Goal: Information Seeking & Learning: Check status

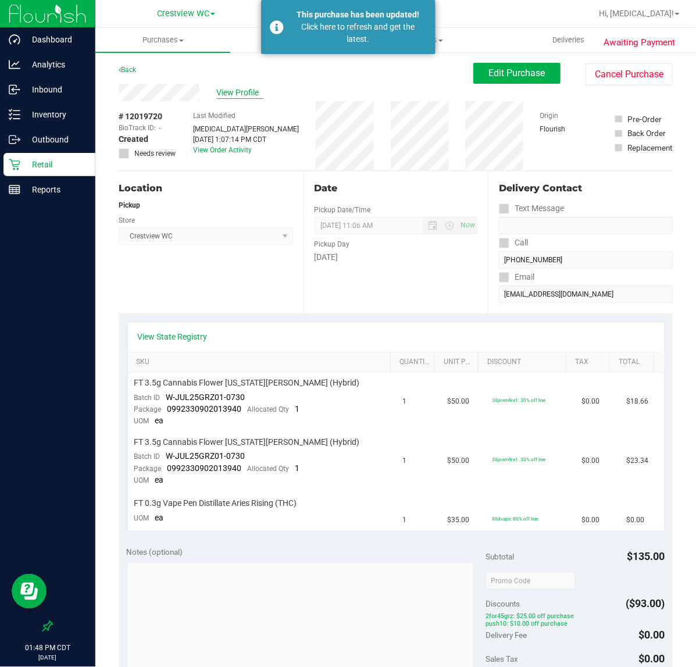
click at [230, 93] on span "View Profile" at bounding box center [240, 93] width 46 height 12
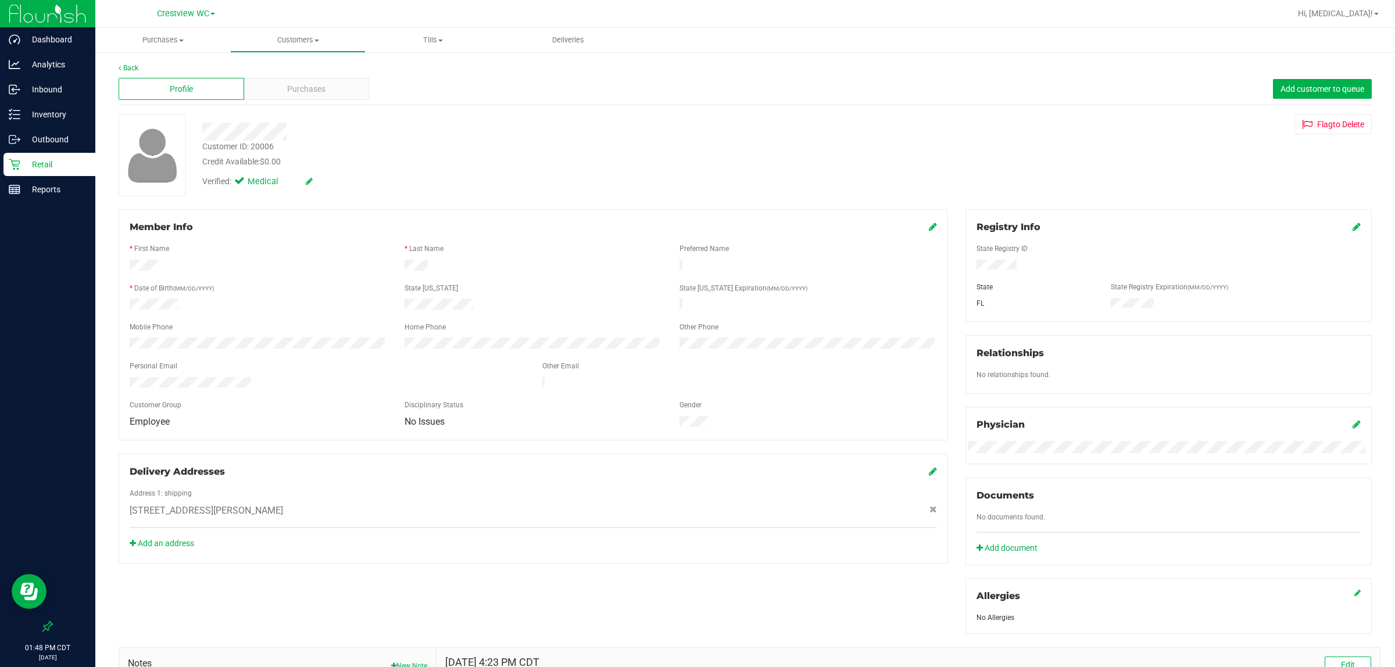
click at [297, 74] on div "Profile Purchases Add customer to queue" at bounding box center [745, 89] width 1253 height 32
click at [296, 84] on span "Purchases" at bounding box center [306, 89] width 38 height 12
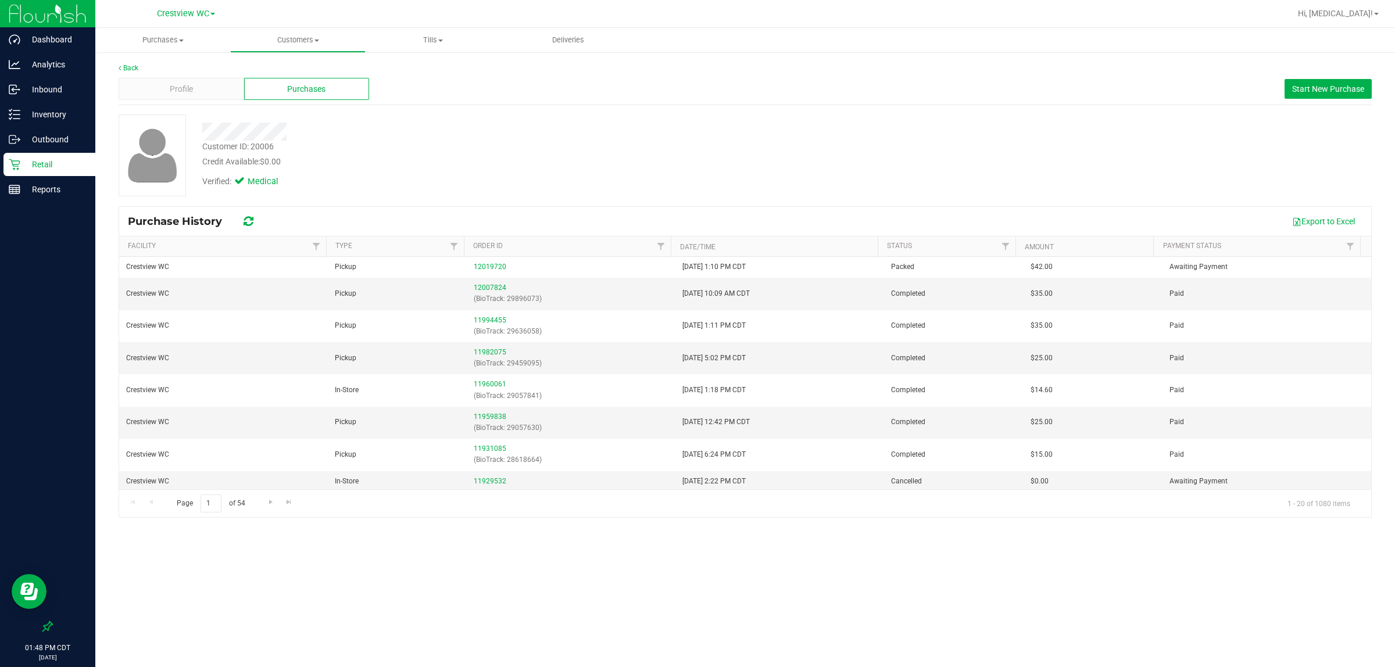
click at [50, 166] on p "Retail" at bounding box center [55, 164] width 70 height 14
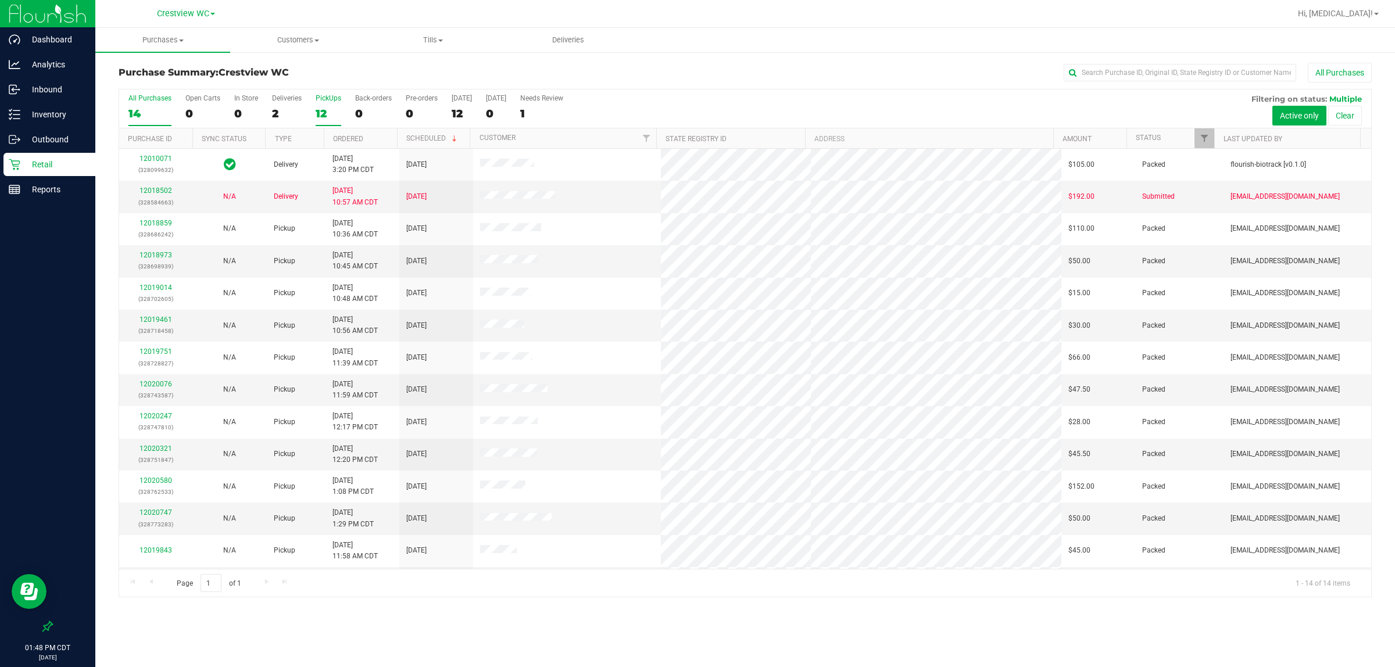
click at [320, 107] on div "12" at bounding box center [329, 113] width 26 height 13
click at [0, 0] on input "PickUps 12" at bounding box center [0, 0] width 0 height 0
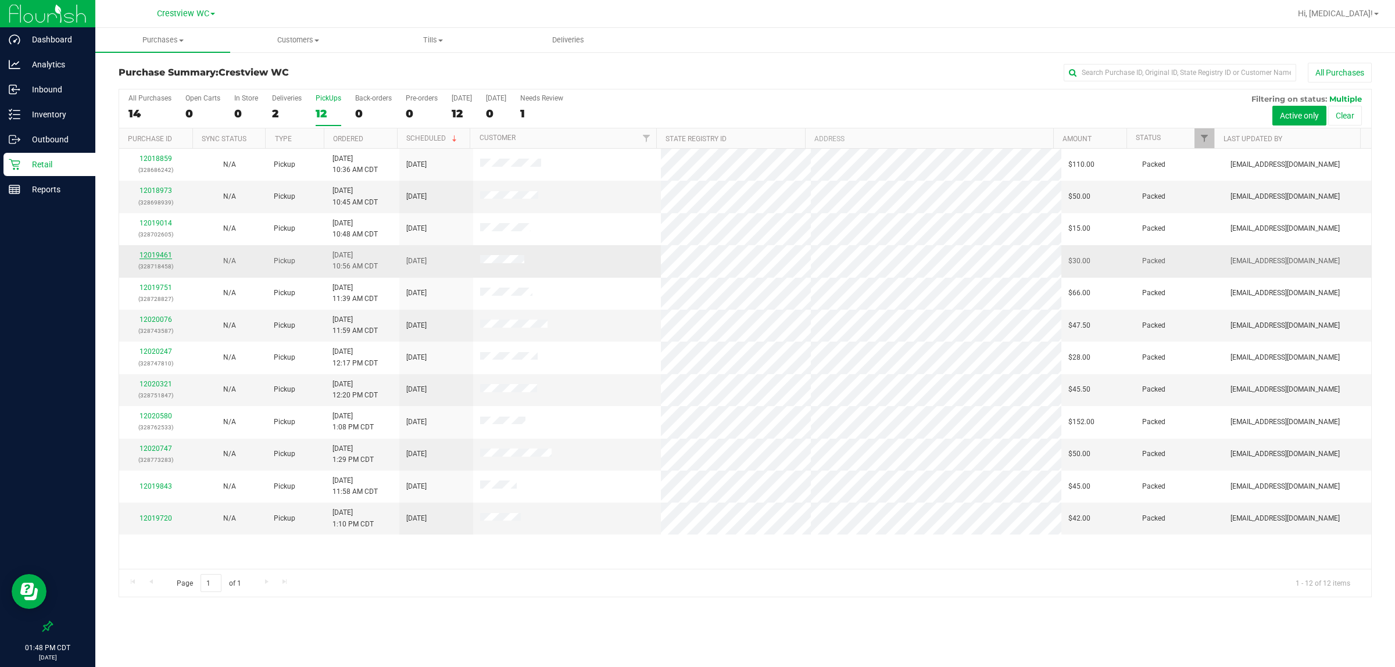
click at [158, 257] on link "12019461" at bounding box center [155, 255] width 33 height 8
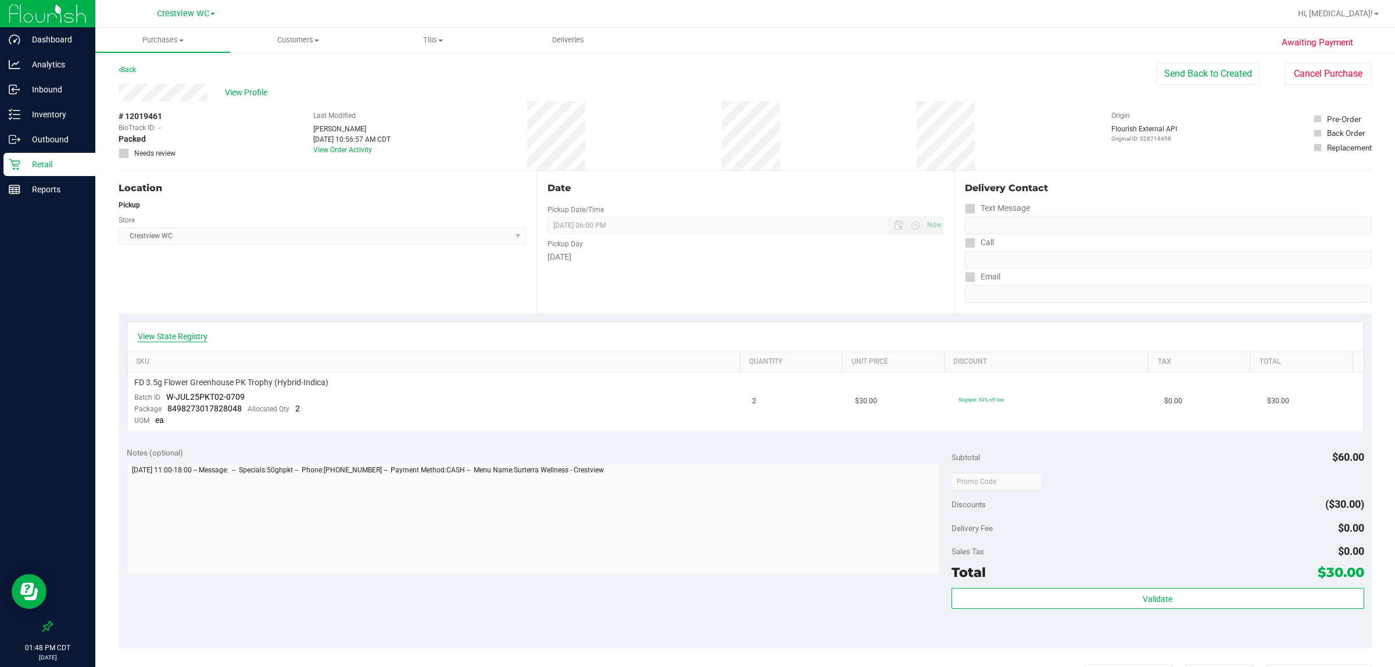
click at [173, 338] on link "View State Registry" at bounding box center [173, 337] width 70 height 12
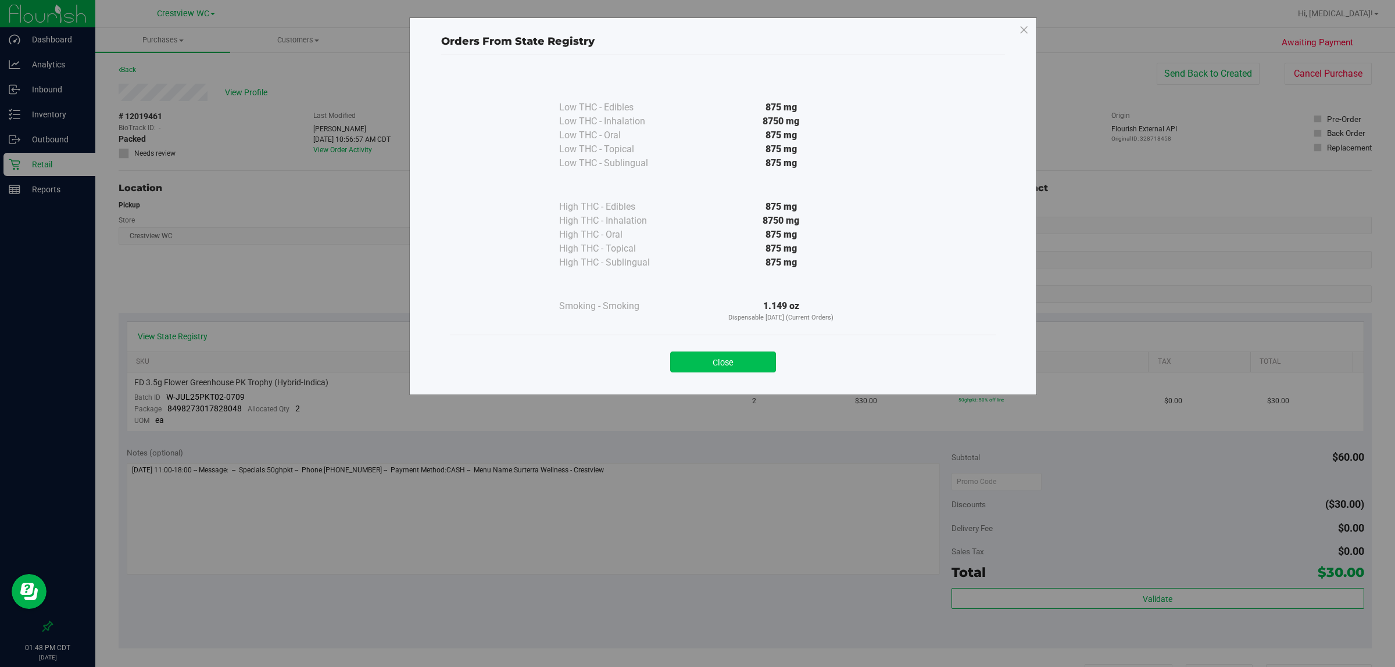
click at [695, 365] on button "Close" at bounding box center [723, 362] width 106 height 21
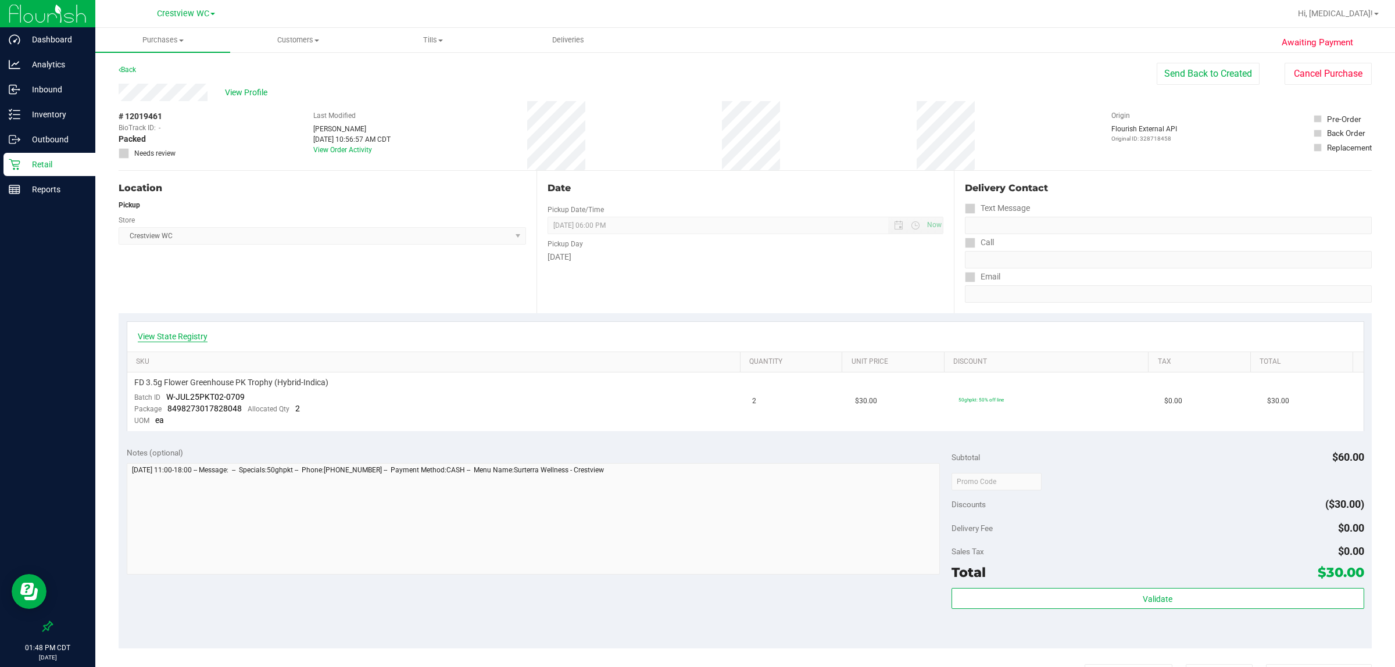
click at [199, 341] on link "View State Registry" at bounding box center [173, 337] width 70 height 12
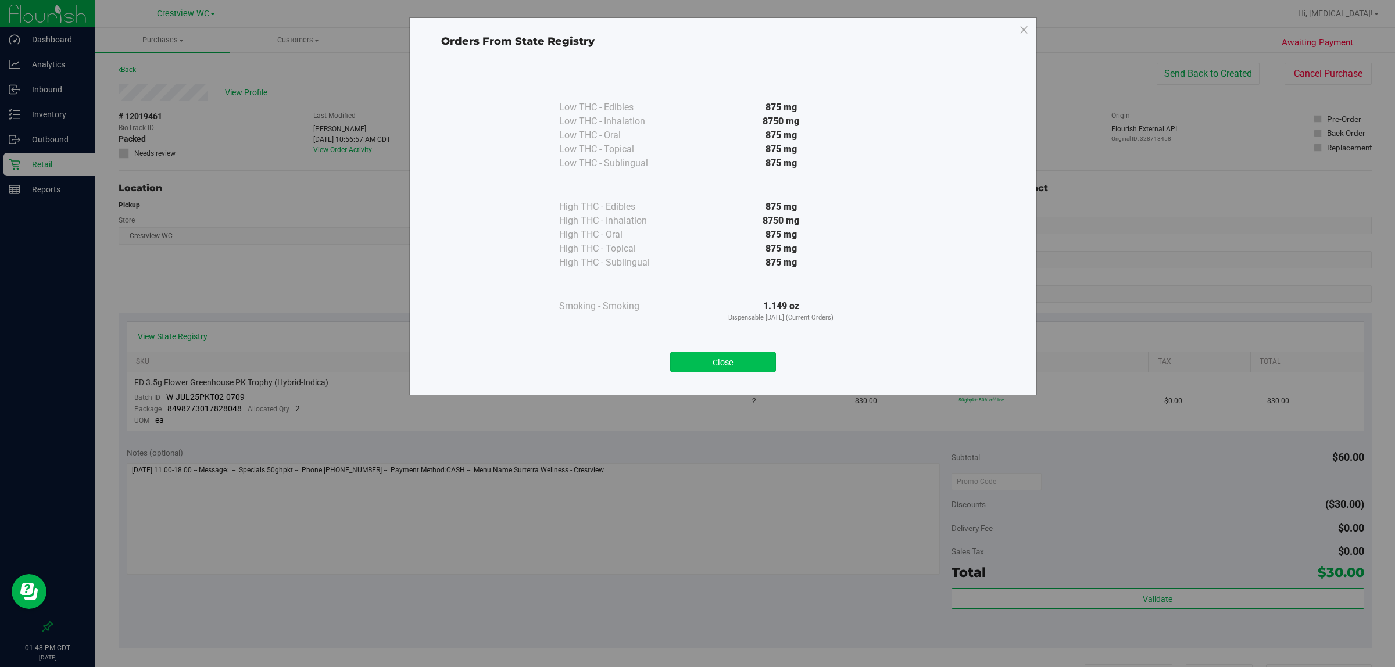
click at [695, 359] on button "Close" at bounding box center [723, 362] width 106 height 21
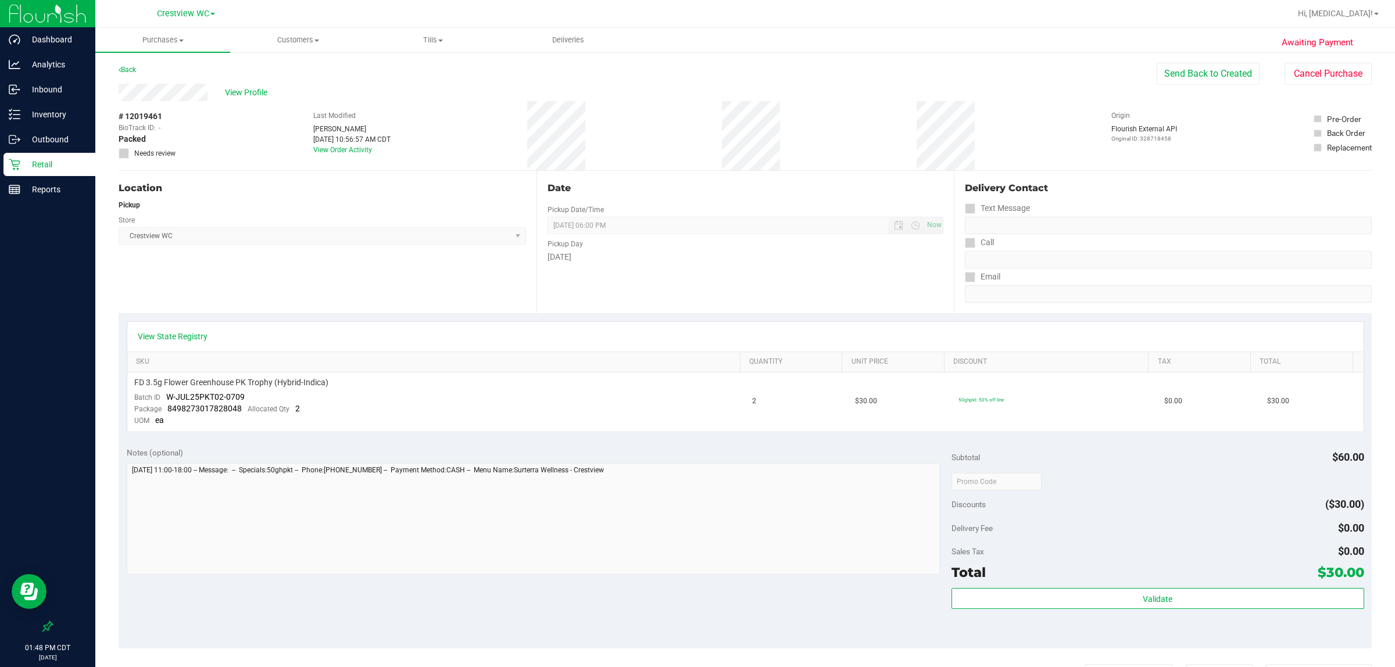
drag, startPoint x: 404, startPoint y: 271, endPoint x: 310, endPoint y: 205, distance: 115.4
click at [399, 271] on div "Location Pickup Store Crestview WC Select Store [PERSON_NAME][GEOGRAPHIC_DATA] …" at bounding box center [328, 242] width 418 height 142
click at [259, 95] on span "View Profile" at bounding box center [248, 93] width 46 height 12
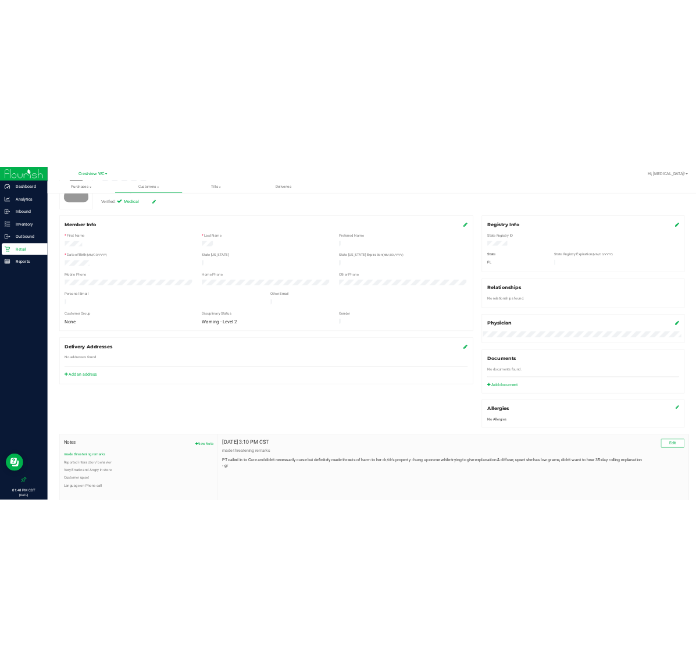
scroll to position [174, 0]
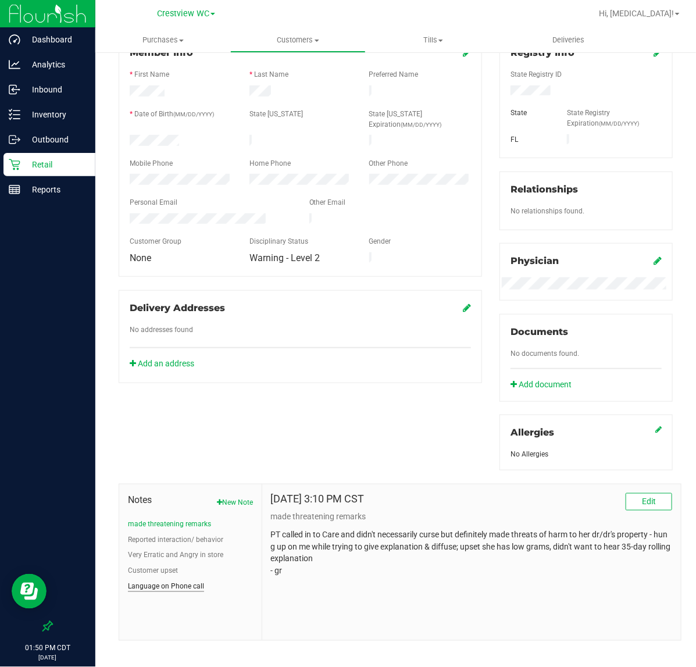
click at [152, 589] on button "Language on Phone call" at bounding box center [166, 586] width 76 height 10
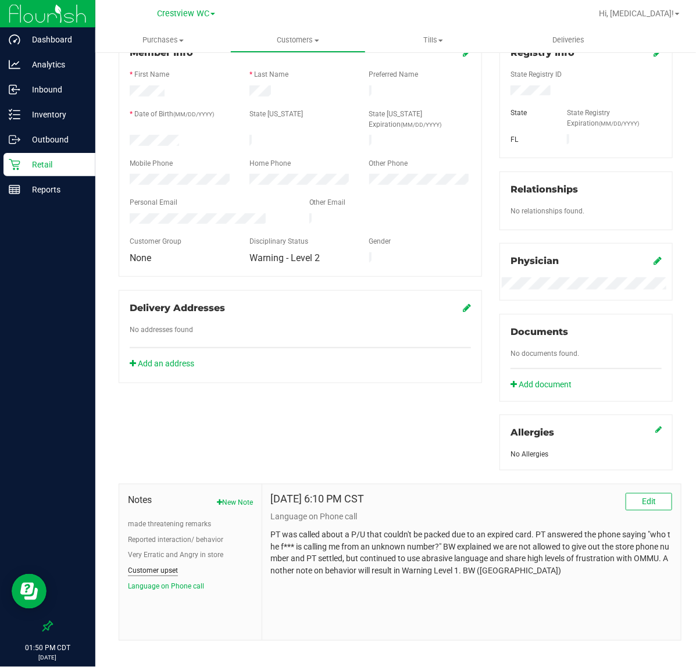
click at [149, 571] on button "Customer upset" at bounding box center [153, 570] width 50 height 10
